Goal: Communication & Community: Answer question/provide support

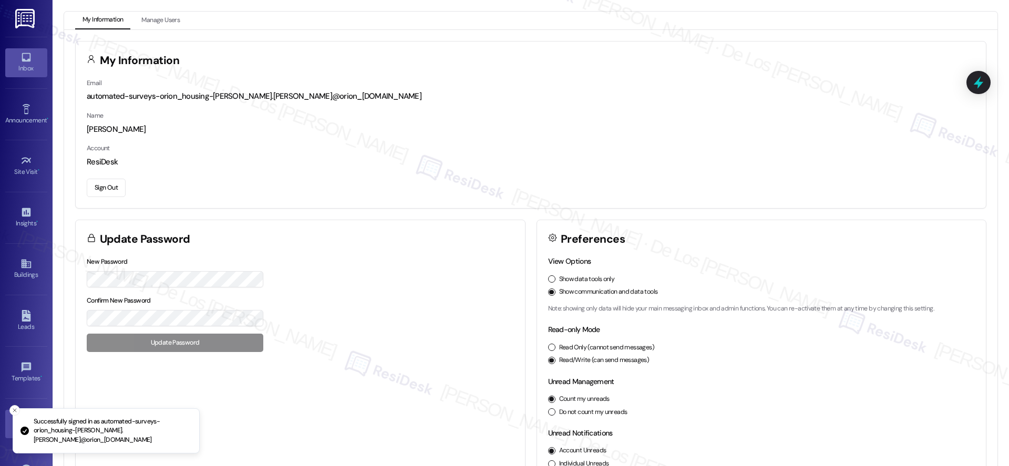
click at [21, 72] on div "Inbox" at bounding box center [26, 68] width 53 height 11
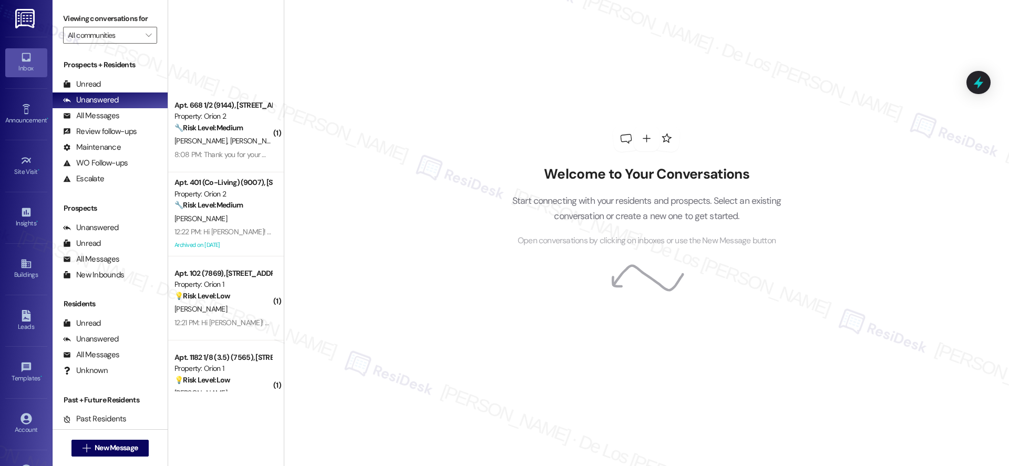
scroll to position [3895, 0]
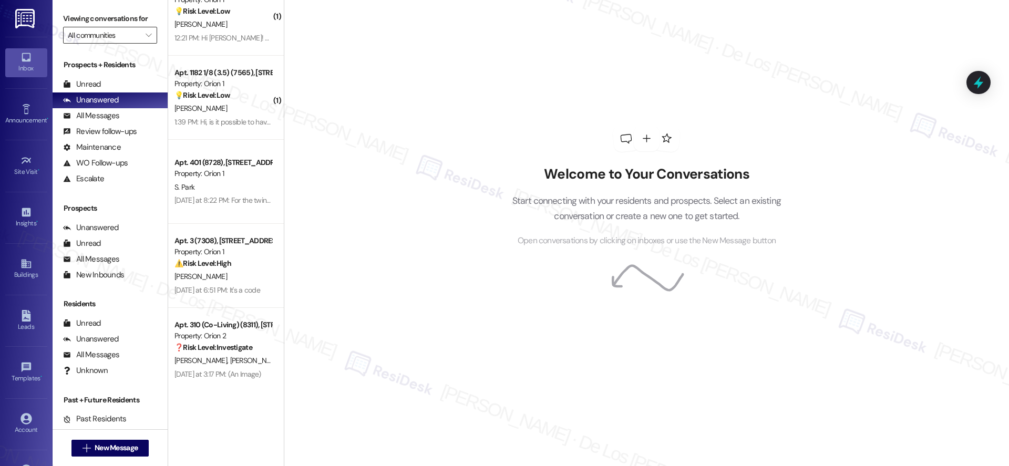
click at [101, 33] on input "All communities" at bounding box center [104, 35] width 73 height 17
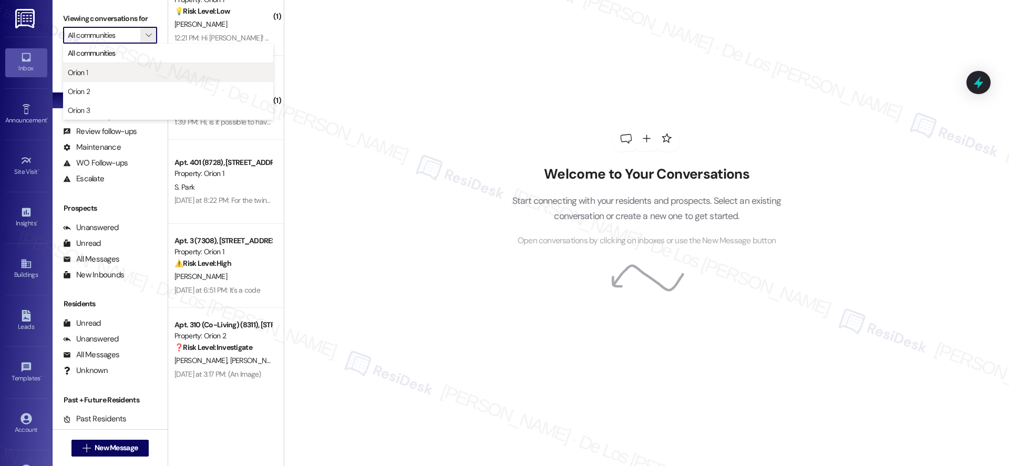
click at [113, 74] on span "Orion 1" at bounding box center [168, 72] width 201 height 11
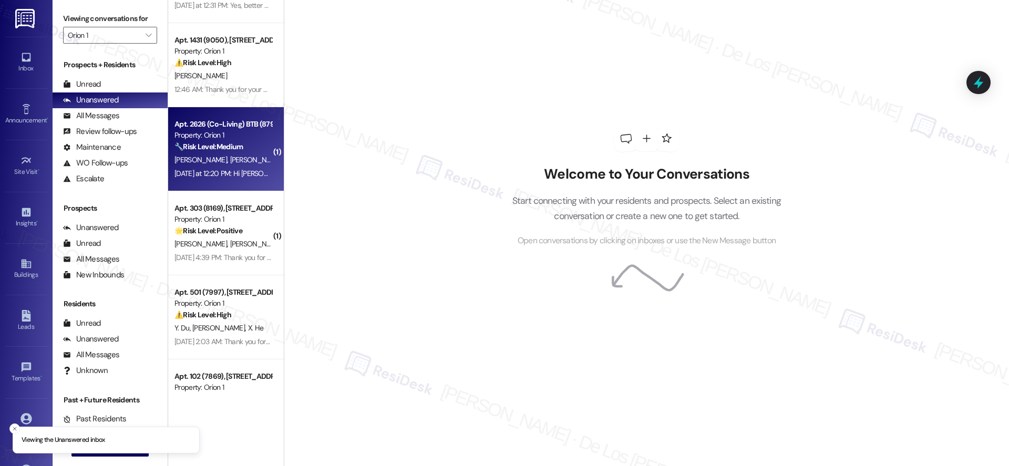
scroll to position [1457, 0]
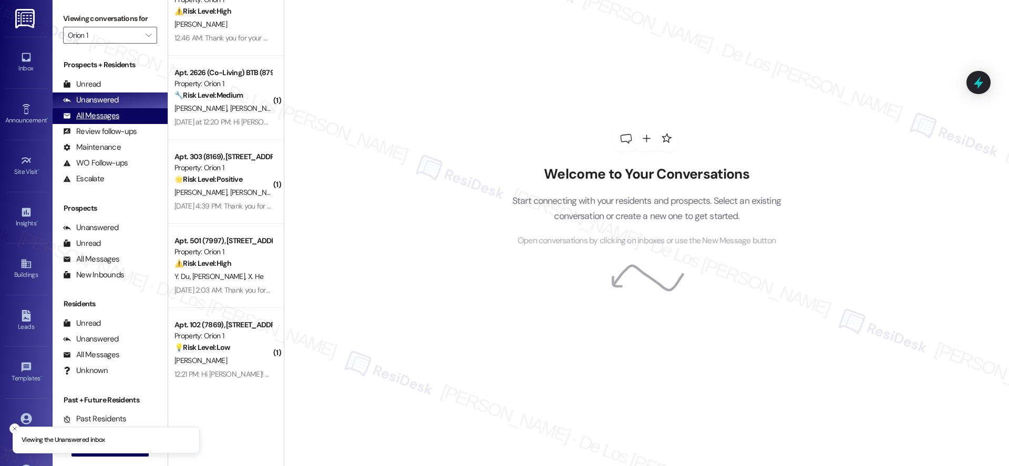
click at [122, 119] on div "All Messages (undefined)" at bounding box center [110, 116] width 115 height 16
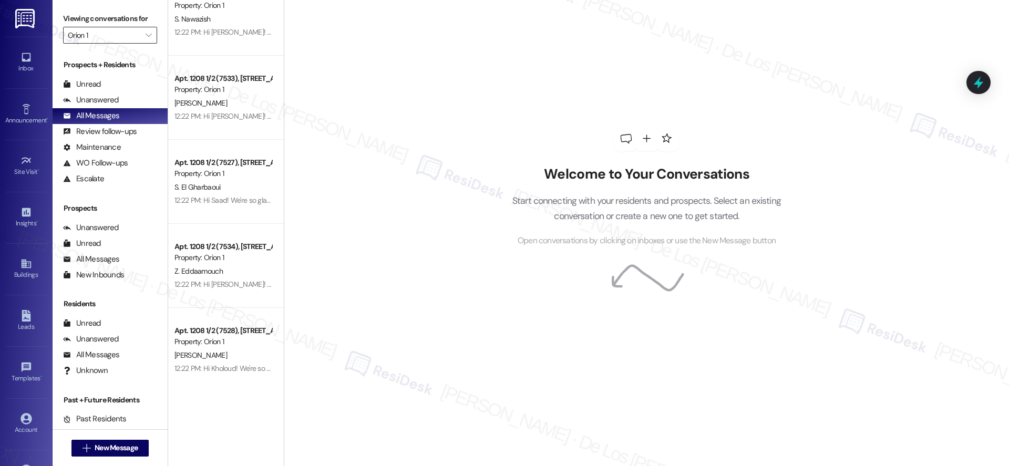
click at [122, 35] on input "Orion 1" at bounding box center [104, 35] width 73 height 17
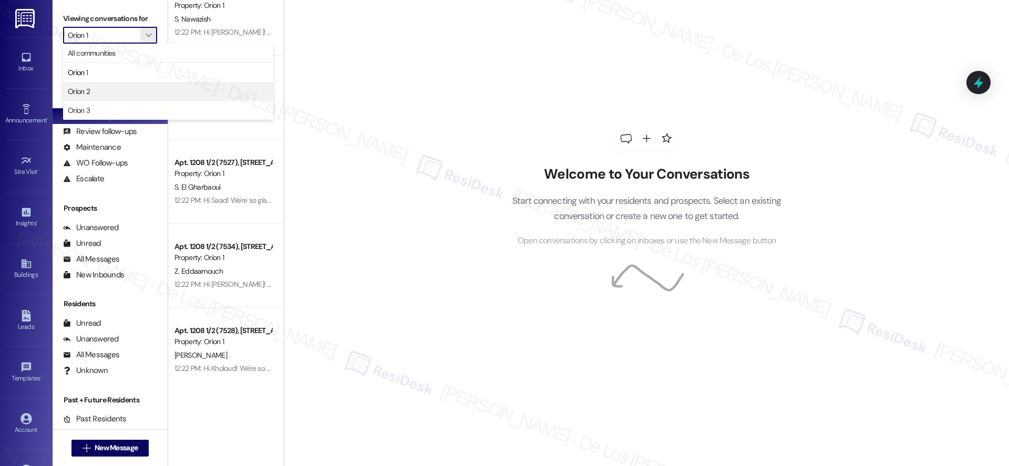
click at [119, 88] on span "Orion 2" at bounding box center [168, 91] width 201 height 11
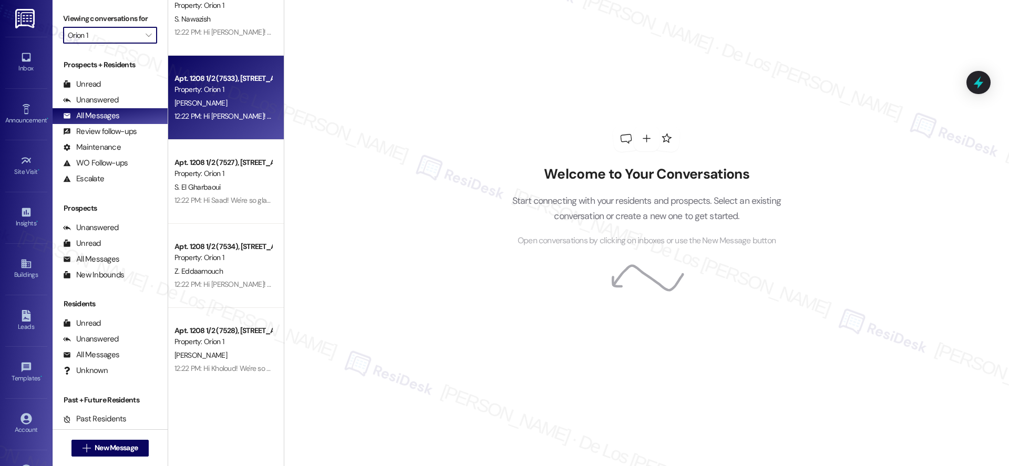
type input "Orion 2"
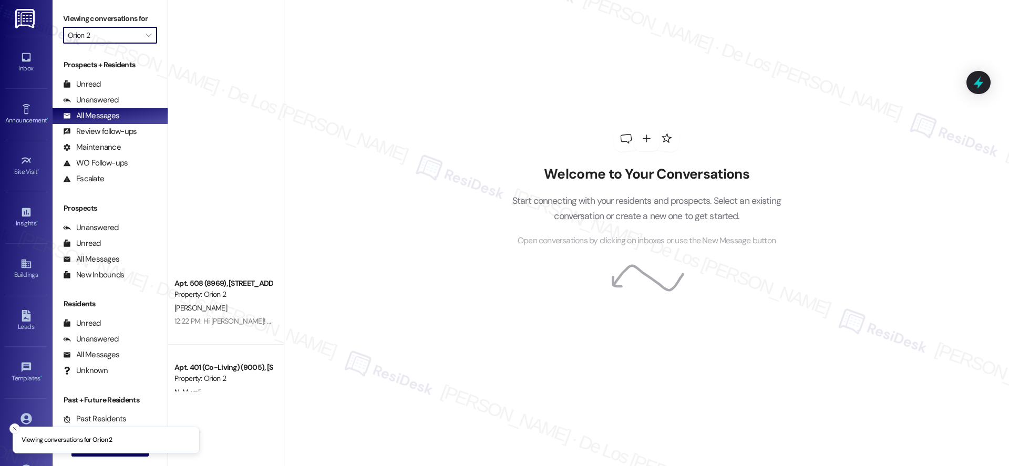
scroll to position [2684, 0]
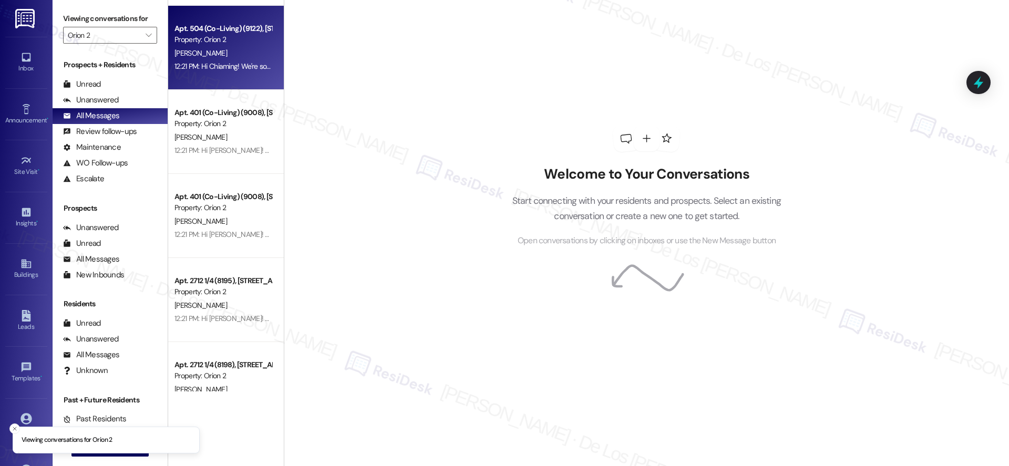
click at [199, 69] on div "12:21 PM: Hi Chiaming! We're so glad you chose Orion 2! We would love to improv…" at bounding box center [576, 65] width 805 height 9
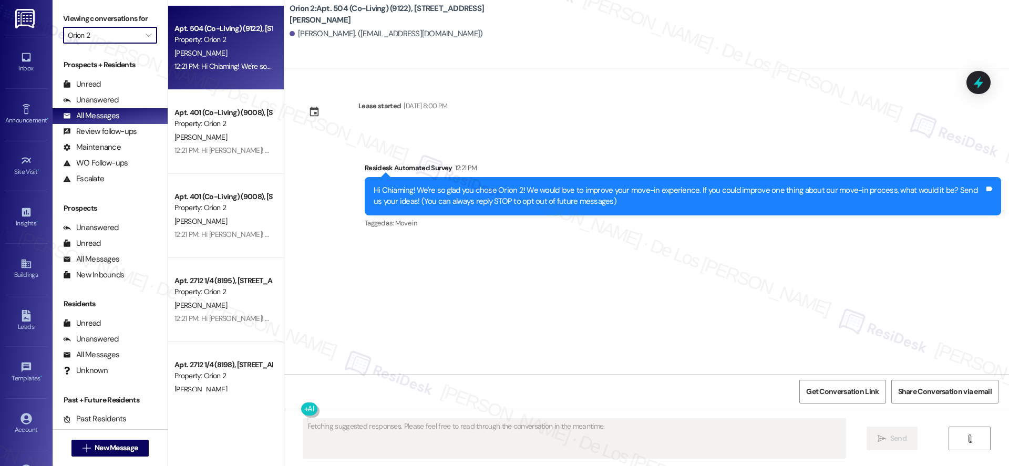
click at [119, 38] on input "Orion 2" at bounding box center [104, 35] width 73 height 17
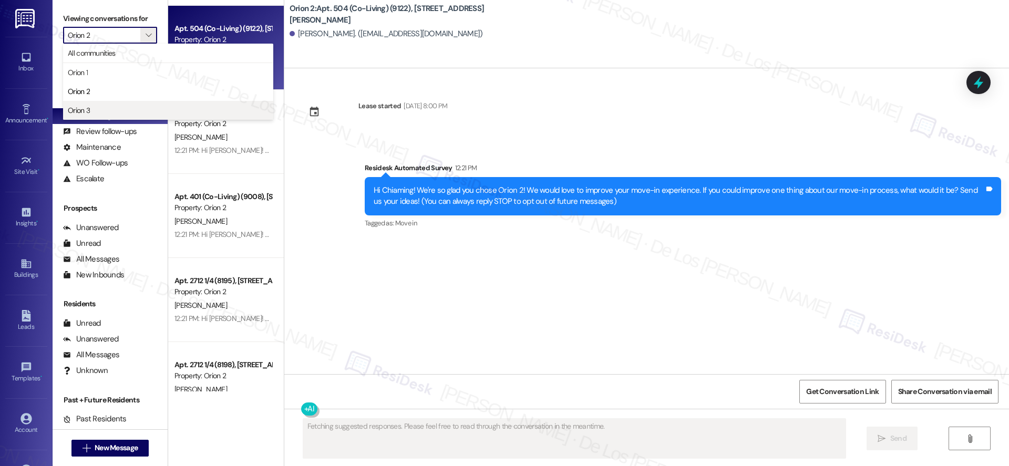
click at [103, 108] on span "Orion 3" at bounding box center [168, 110] width 201 height 11
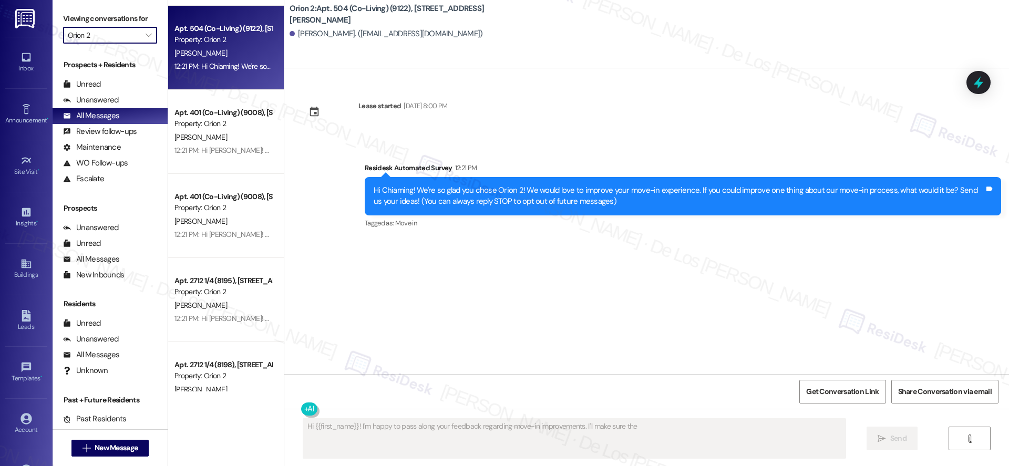
type textarea "Hi {{first_name}}! I'm happy to pass along your feedback regarding move-in impr…"
type input "Orion 3"
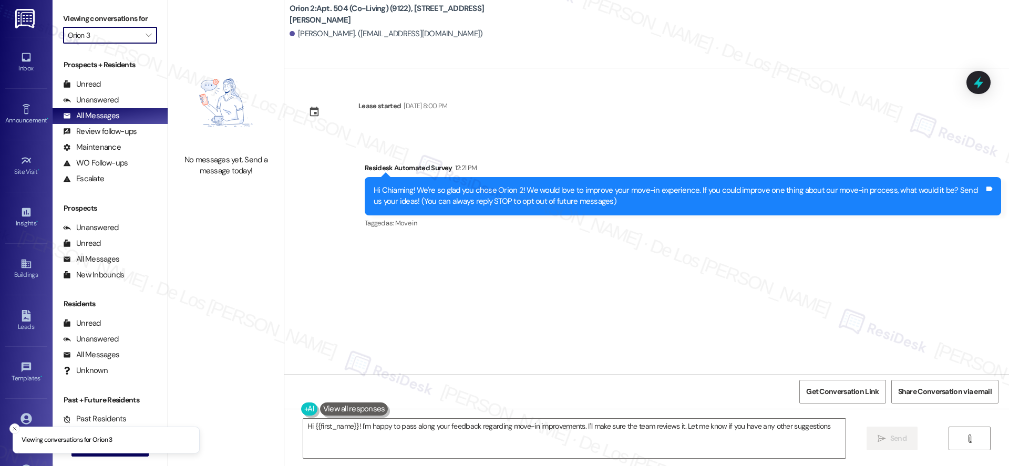
type textarea "Hi {{first_name}}! I'm happy to pass along your feedback regarding move-in impr…"
